Goal: Navigation & Orientation: Find specific page/section

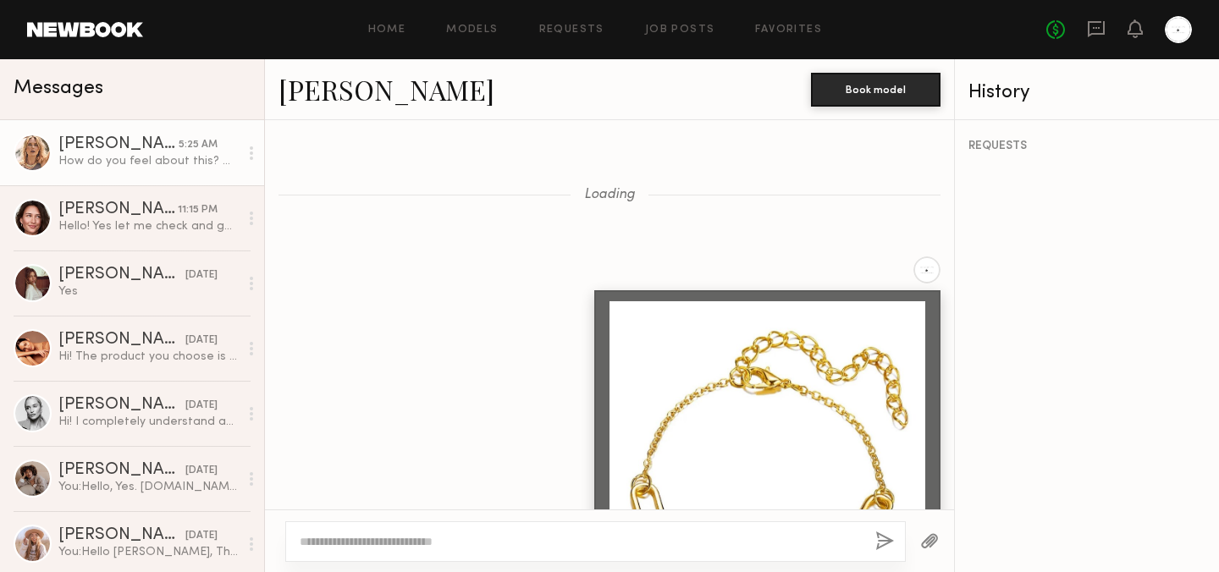
scroll to position [1700, 0]
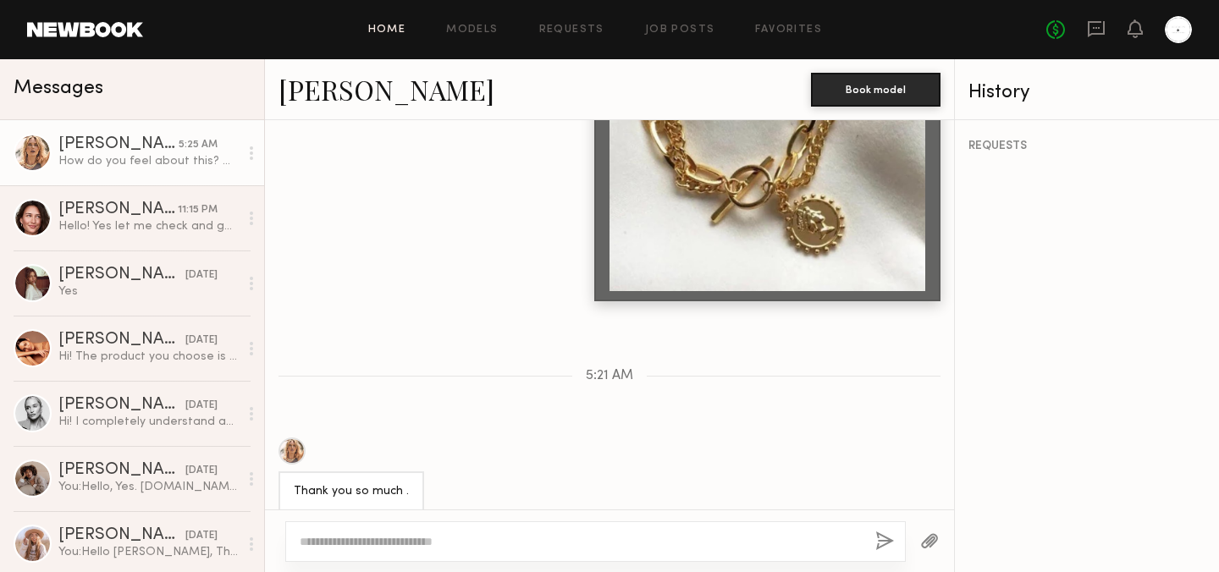
click at [371, 29] on link "Home" at bounding box center [387, 30] width 38 height 11
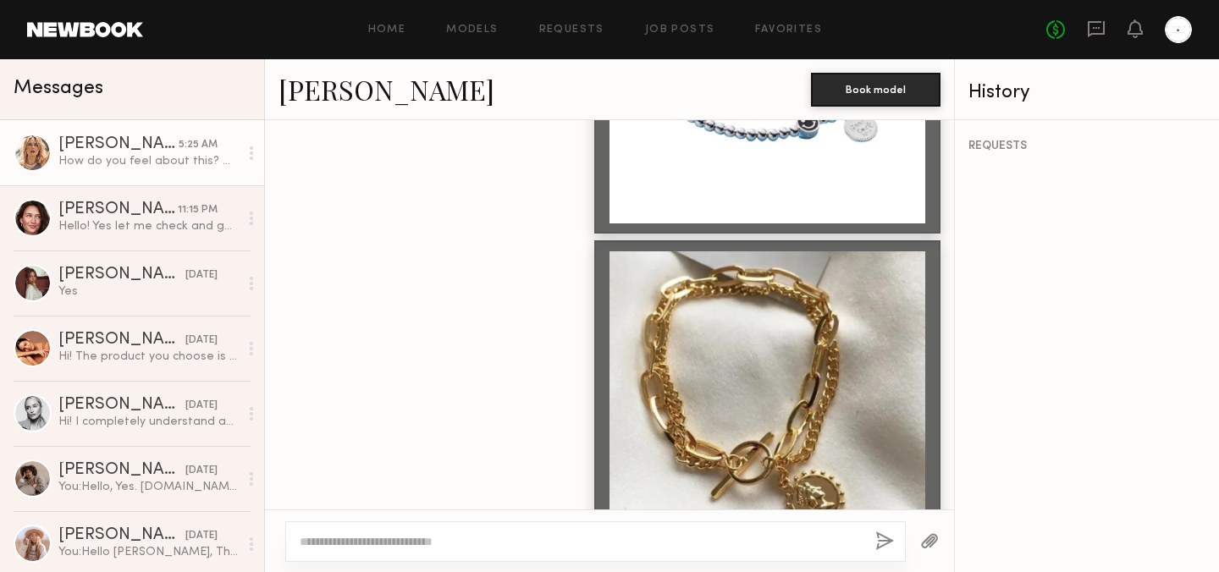
scroll to position [10251, 0]
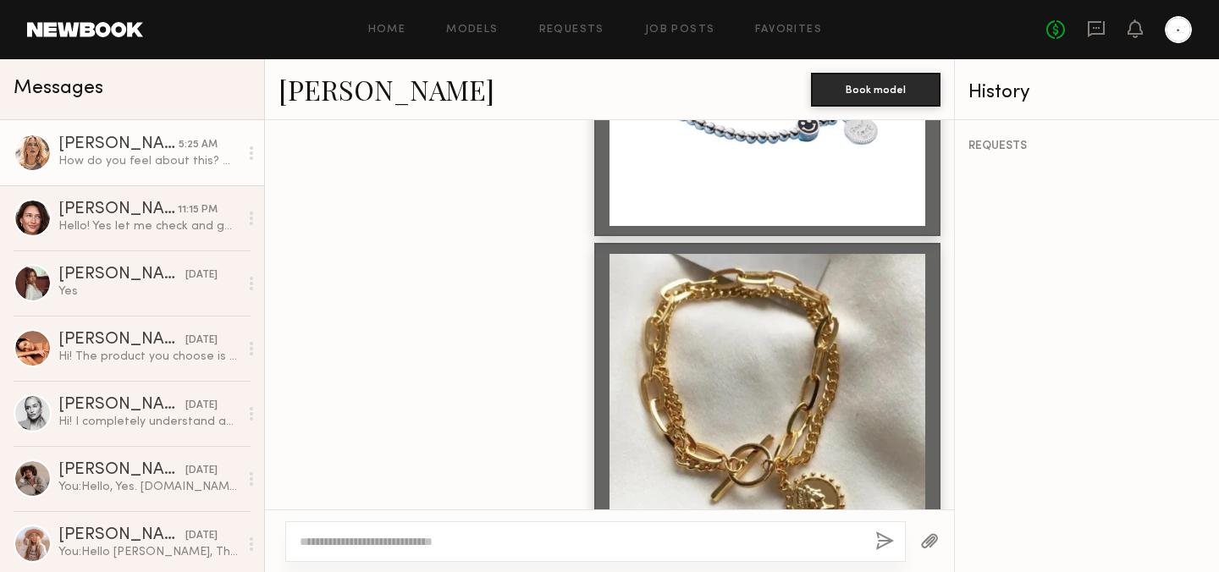
click at [350, 33] on div "Home Models Requests Job Posts Favorites Sign Out" at bounding box center [594, 30] width 903 height 11
click at [398, 25] on link "Home" at bounding box center [387, 30] width 38 height 11
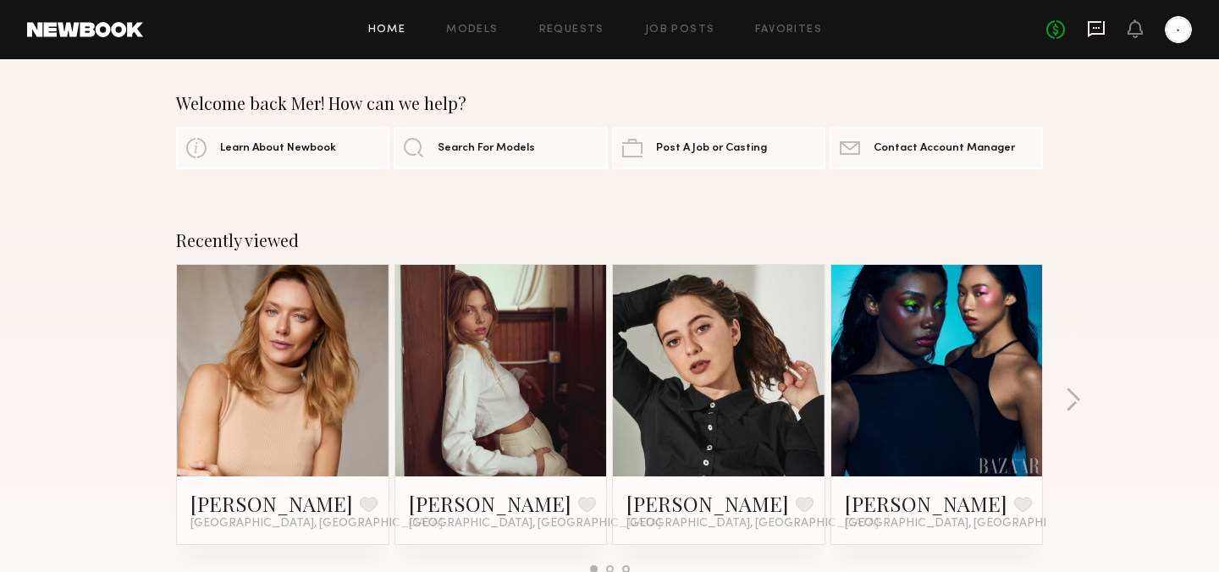
click at [1099, 28] on icon at bounding box center [1096, 28] width 19 height 19
